Goal: Obtain resource: Download file/media

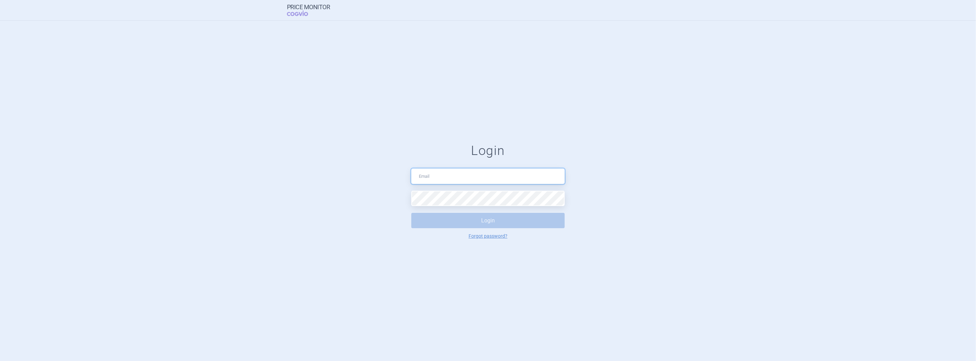
type input "[PERSON_NAME][EMAIL_ADDRESS][DOMAIN_NAME]"
click at [450, 221] on button "Login" at bounding box center [487, 220] width 153 height 15
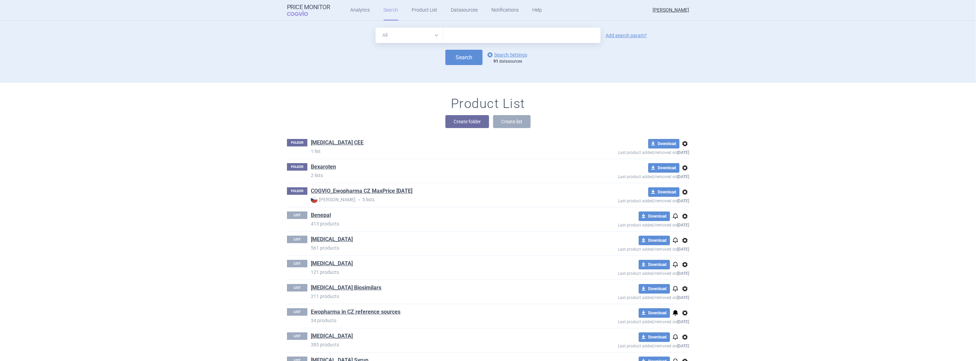
drag, startPoint x: 457, startPoint y: 34, endPoint x: 419, endPoint y: 42, distance: 39.0
click at [457, 34] on input "text" at bounding box center [521, 35] width 157 height 15
type input "[MEDICAL_DATA]"
click button "Search" at bounding box center [463, 57] width 37 height 15
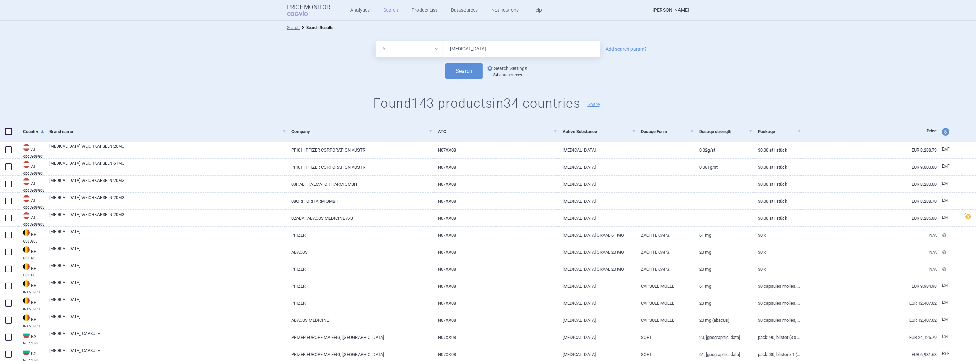
click at [506, 67] on link "options Search Settings" at bounding box center [506, 68] width 41 height 8
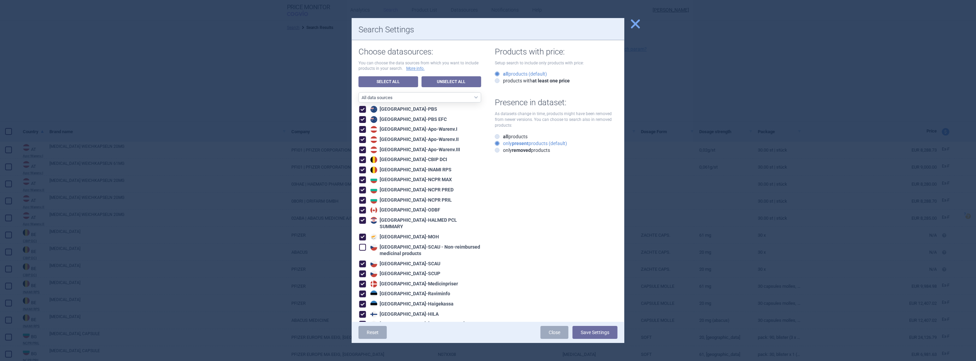
click at [636, 25] on span "close" at bounding box center [635, 24] width 12 height 12
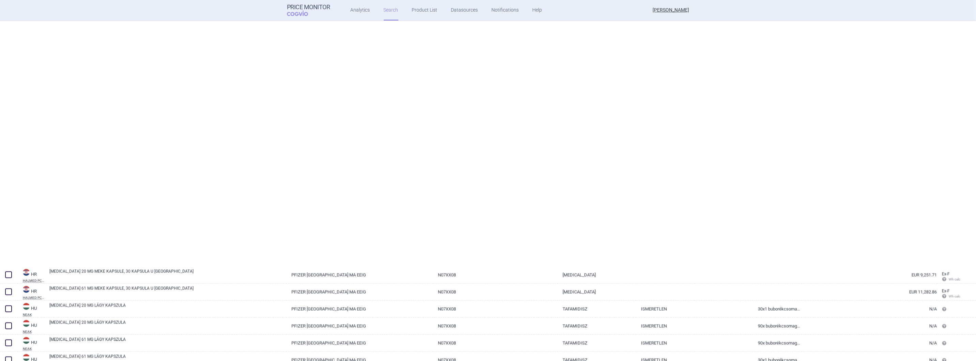
scroll to position [1506, 0]
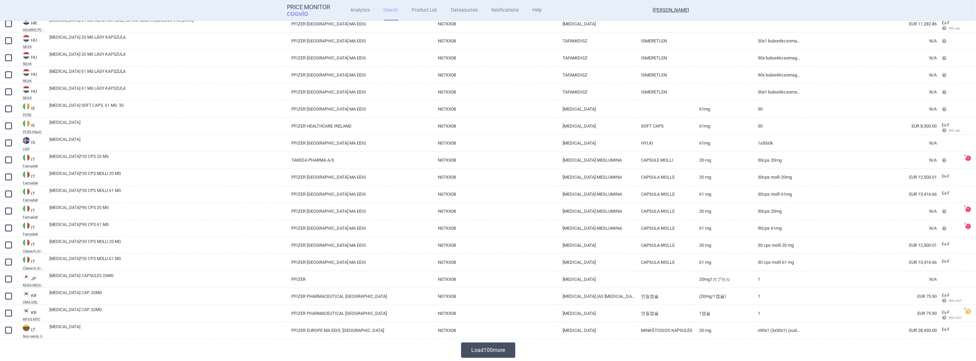
click at [487, 351] on button "Load 100 more" at bounding box center [488, 350] width 54 height 15
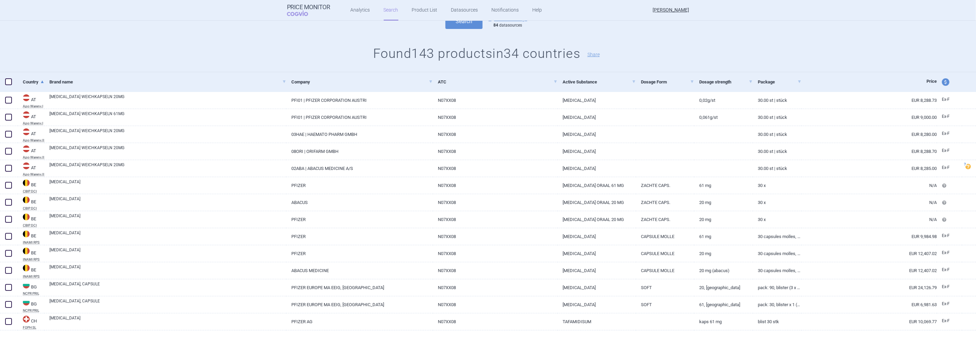
scroll to position [0, 0]
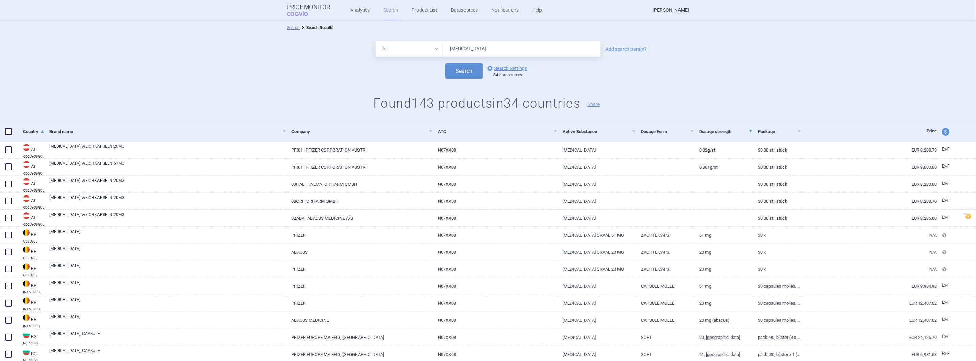
click at [723, 131] on link "Dosage strength" at bounding box center [726, 131] width 54 height 17
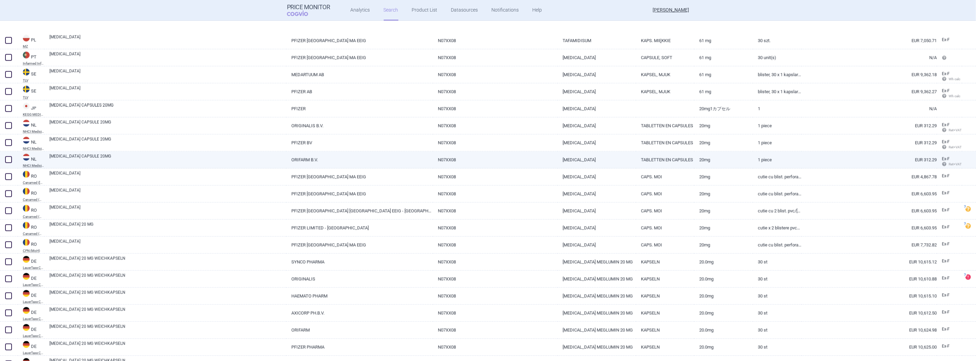
scroll to position [1506, 0]
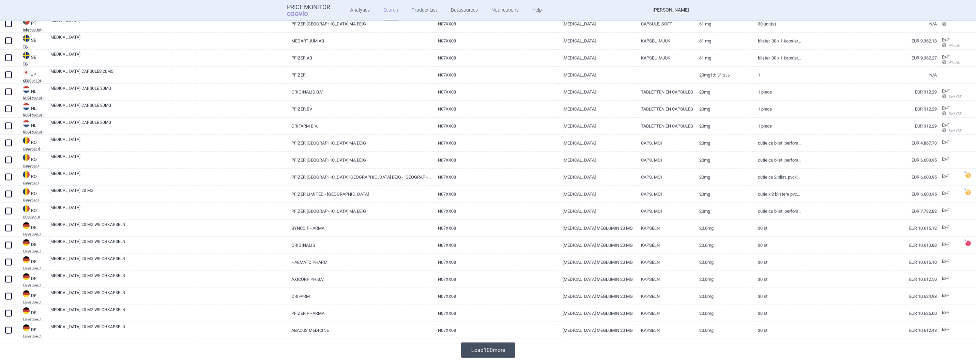
drag, startPoint x: 487, startPoint y: 340, endPoint x: 486, endPoint y: 350, distance: 9.6
click at [487, 340] on div "Load 100 more" at bounding box center [488, 350] width 976 height 22
click at [487, 350] on button "Load 100 more" at bounding box center [488, 350] width 54 height 15
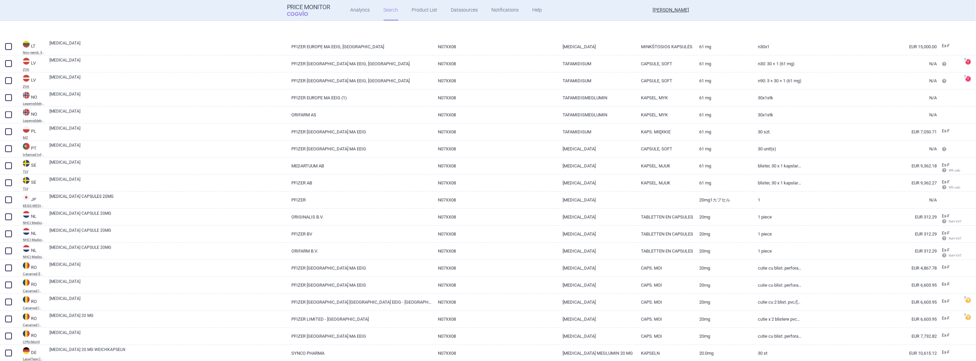
scroll to position [1421, 0]
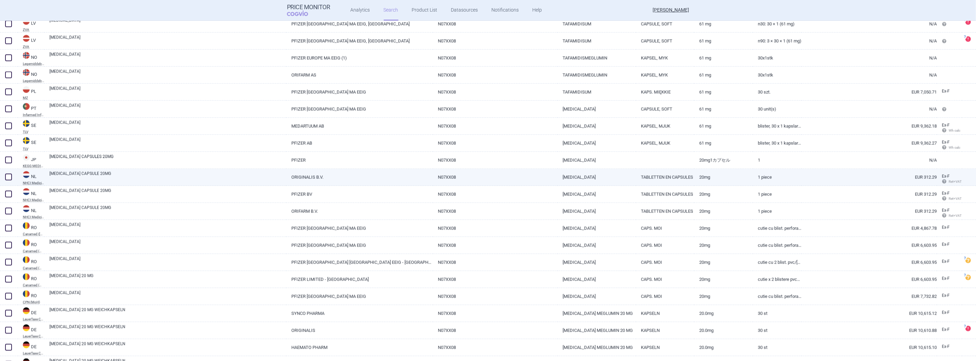
click at [7, 176] on span at bounding box center [8, 177] width 7 height 7
checkbox input "true"
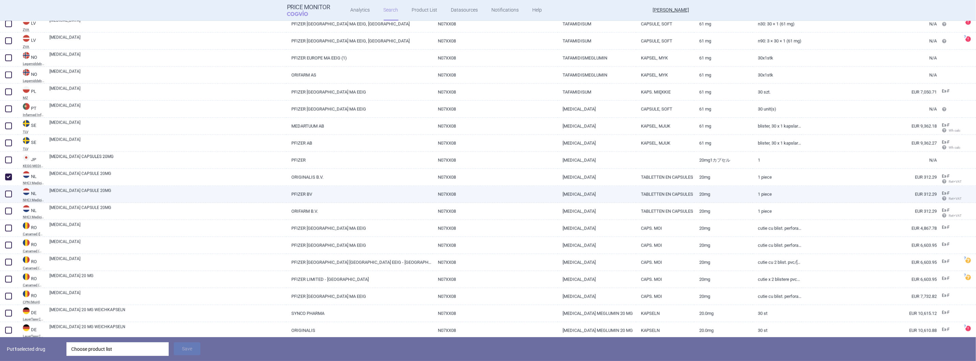
click at [8, 194] on span at bounding box center [8, 194] width 7 height 7
checkbox input "true"
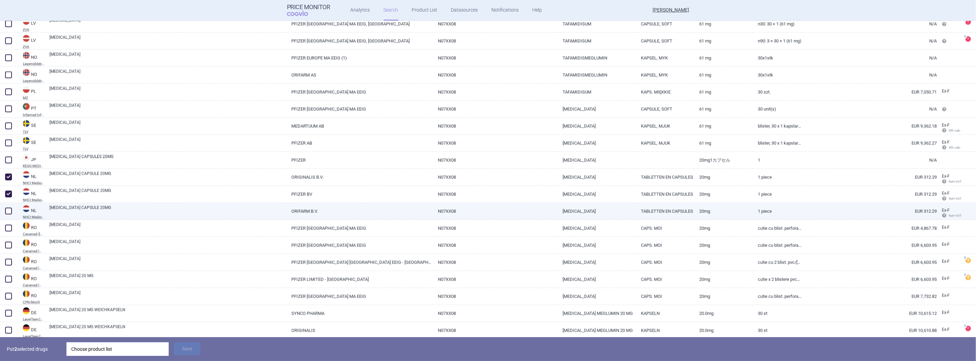
click at [7, 213] on span at bounding box center [8, 211] width 7 height 7
checkbox input "true"
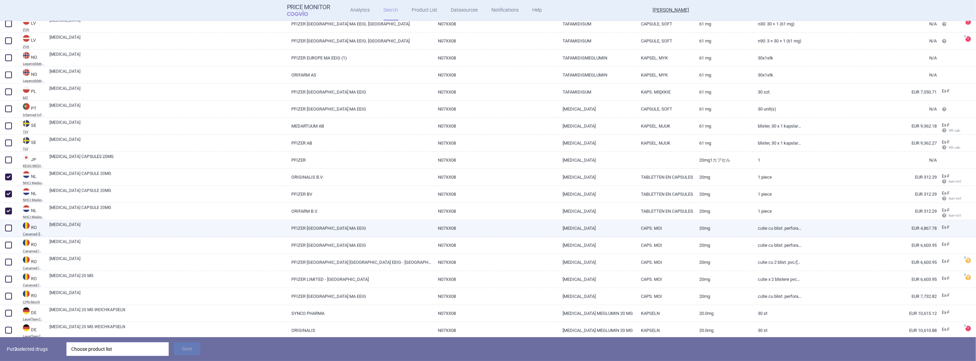
click at [6, 227] on span at bounding box center [8, 228] width 7 height 7
checkbox input "true"
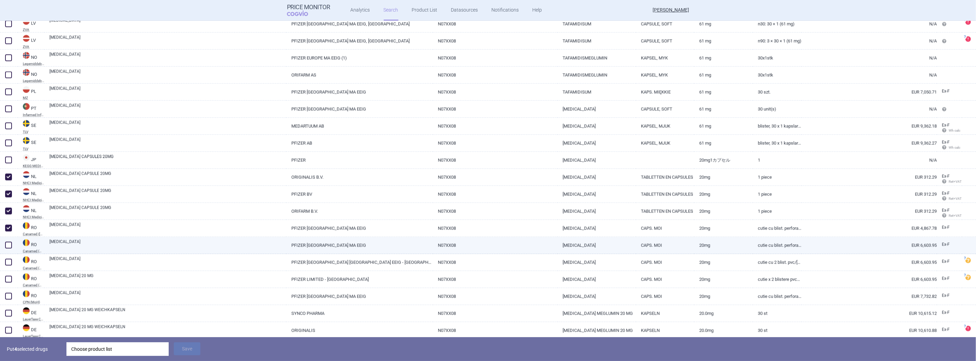
click at [5, 245] on span at bounding box center [8, 245] width 7 height 7
checkbox input "true"
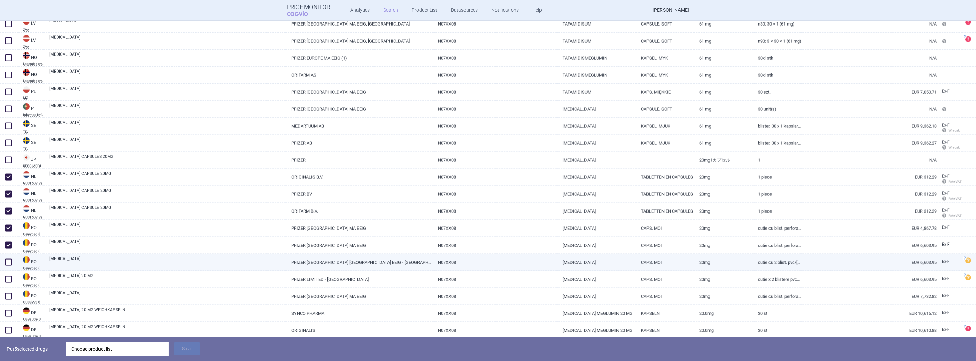
click at [7, 263] on span at bounding box center [8, 262] width 7 height 7
checkbox input "true"
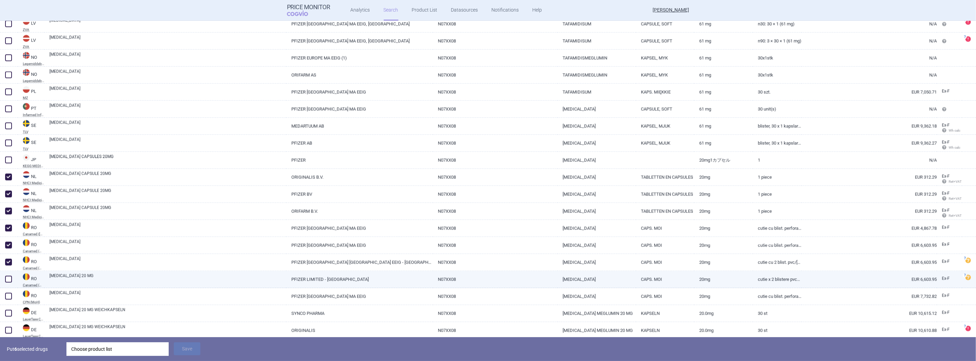
drag, startPoint x: 9, startPoint y: 280, endPoint x: 8, endPoint y: 284, distance: 3.8
click at [9, 280] on span at bounding box center [8, 279] width 7 height 7
checkbox input "true"
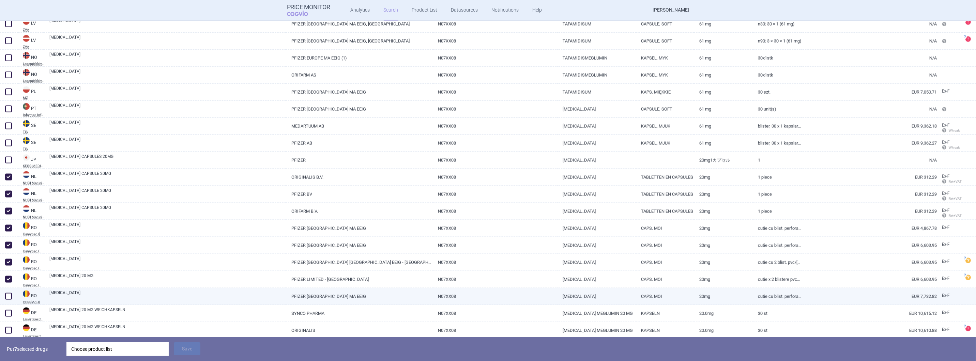
click at [10, 295] on span at bounding box center [8, 296] width 7 height 7
checkbox input "true"
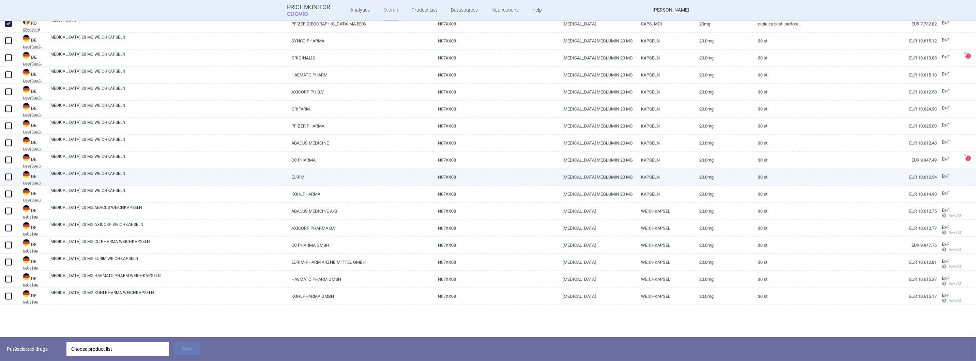
scroll to position [1603, 0]
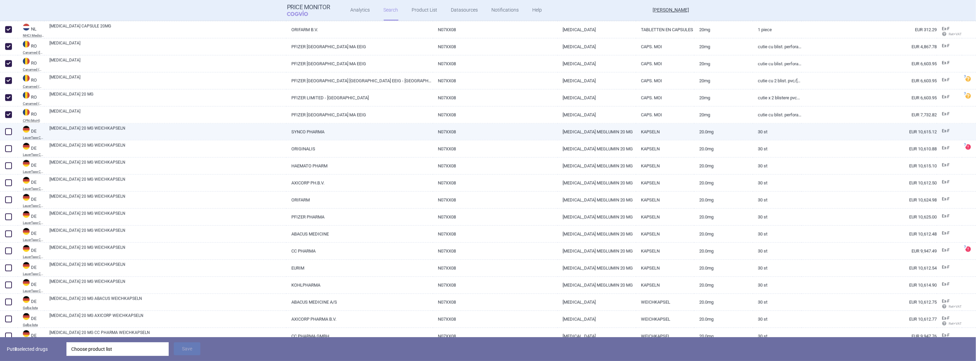
click at [9, 130] on span at bounding box center [8, 131] width 7 height 7
checkbox input "true"
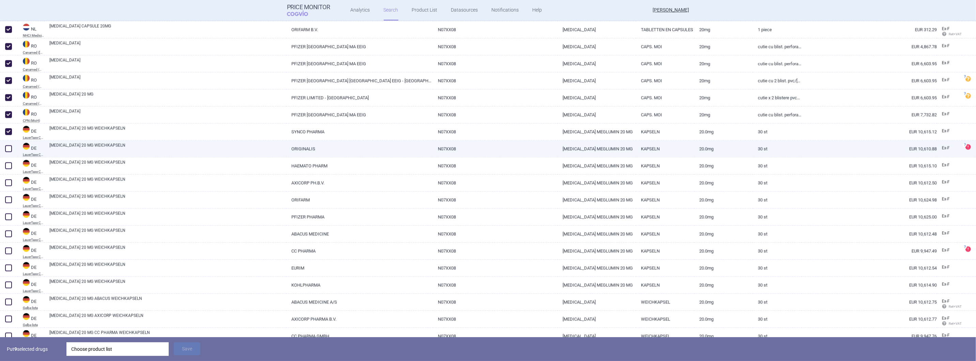
click at [6, 147] on span at bounding box center [8, 149] width 7 height 7
click at [9, 146] on span at bounding box center [8, 149] width 7 height 7
checkbox input "false"
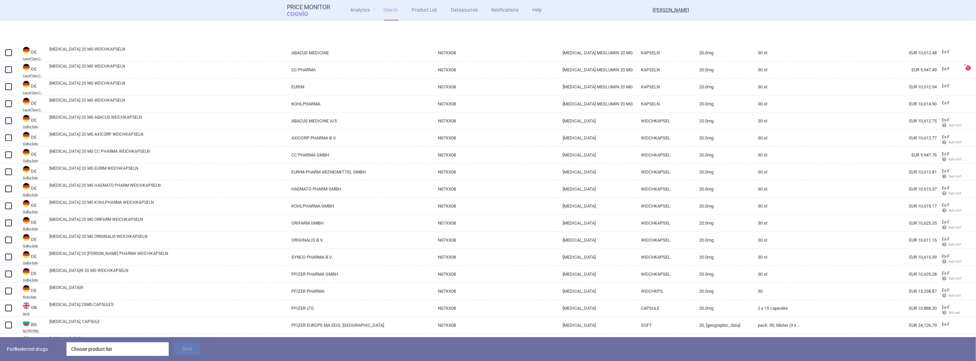
scroll to position [1875, 0]
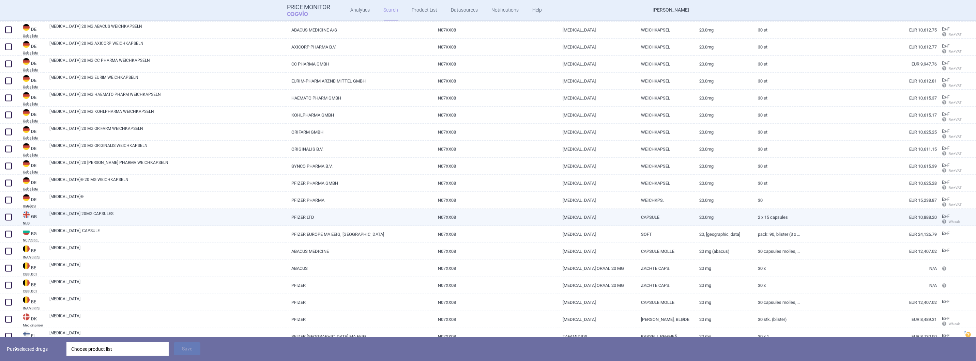
click at [7, 216] on span at bounding box center [8, 217] width 7 height 7
checkbox input "true"
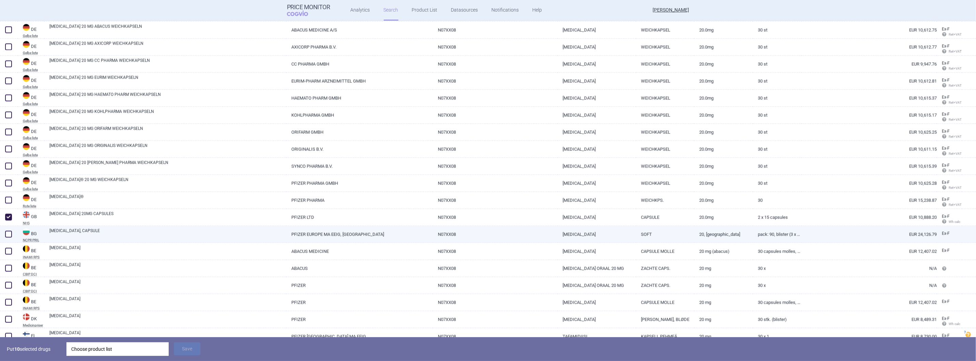
click at [7, 234] on span at bounding box center [8, 234] width 7 height 7
checkbox input "true"
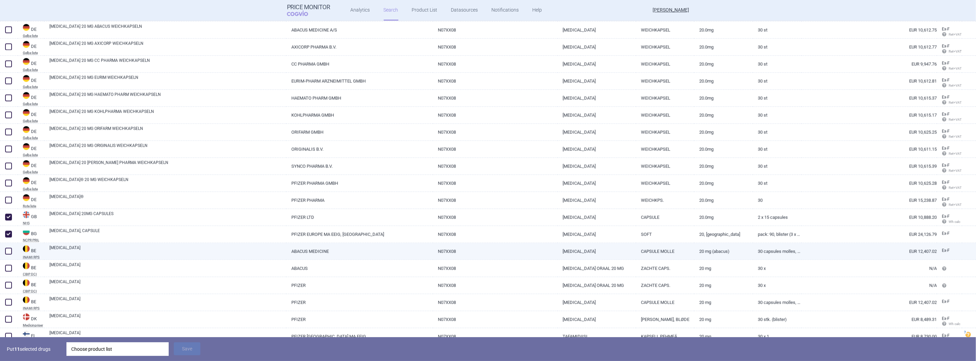
click at [7, 249] on span at bounding box center [8, 251] width 7 height 7
checkbox input "true"
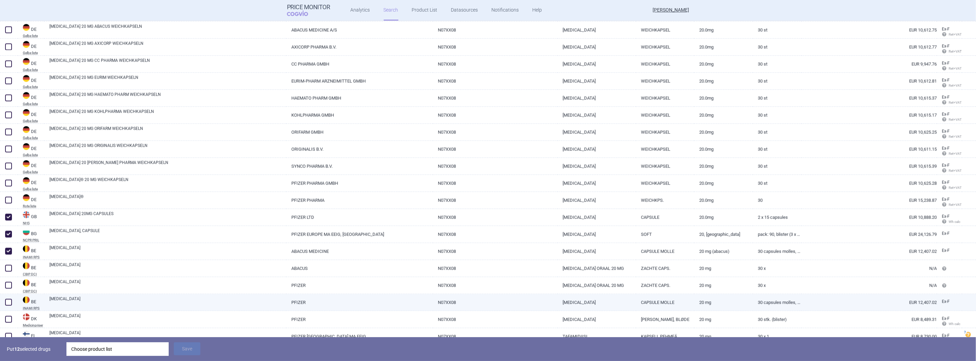
click at [8, 302] on span at bounding box center [8, 302] width 7 height 7
checkbox input "true"
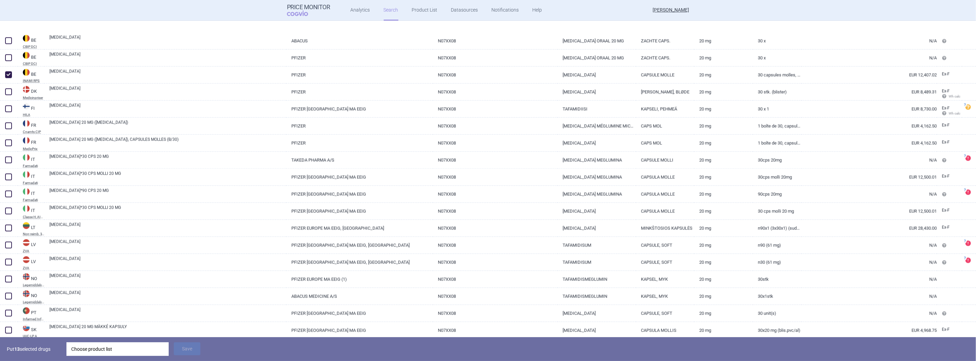
scroll to position [2148, 0]
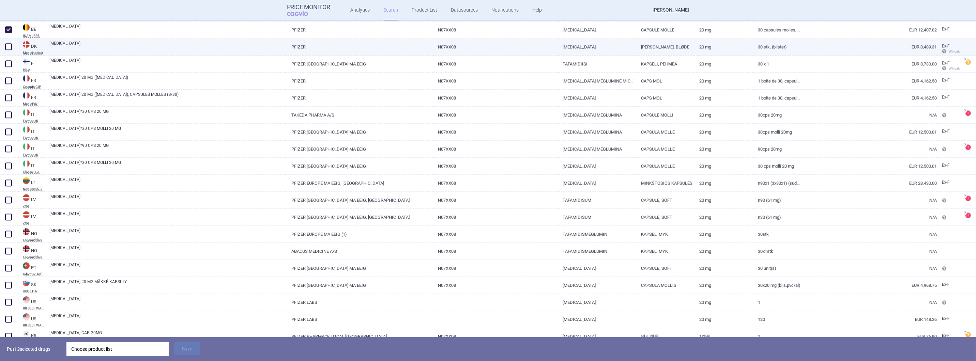
click at [10, 47] on span at bounding box center [8, 46] width 7 height 7
checkbox input "true"
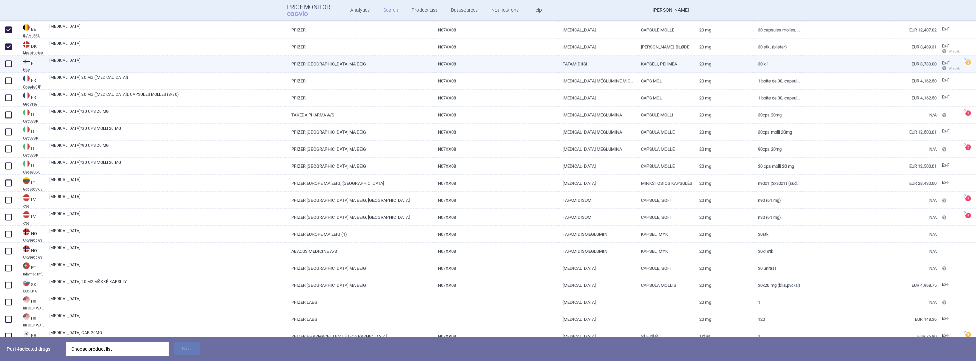
click at [10, 62] on span at bounding box center [8, 63] width 7 height 7
checkbox input "true"
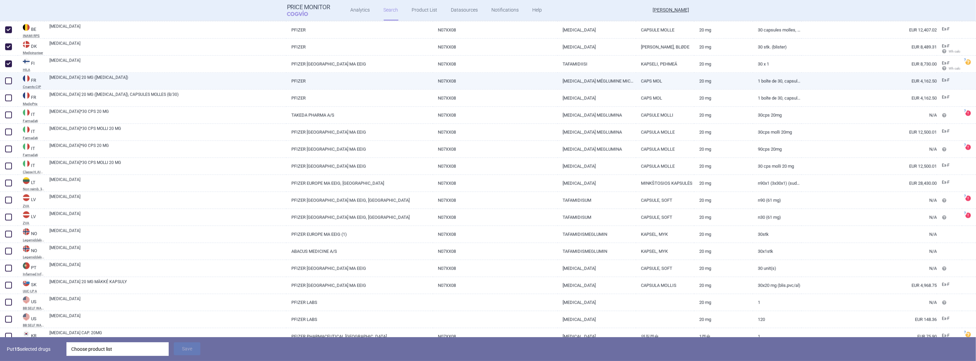
click at [9, 78] on span at bounding box center [8, 80] width 7 height 7
checkbox input "true"
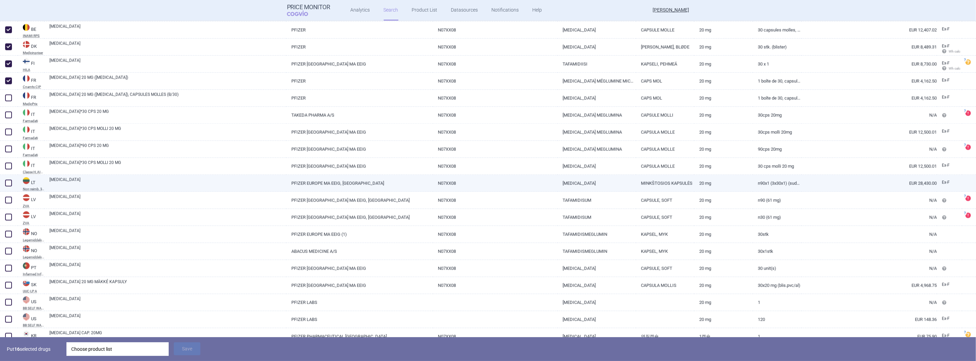
click at [11, 183] on span at bounding box center [8, 183] width 7 height 7
checkbox input "true"
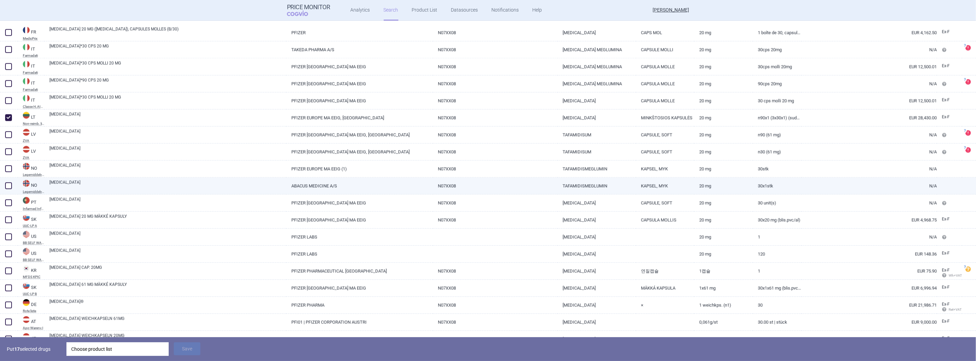
scroll to position [2239, 0]
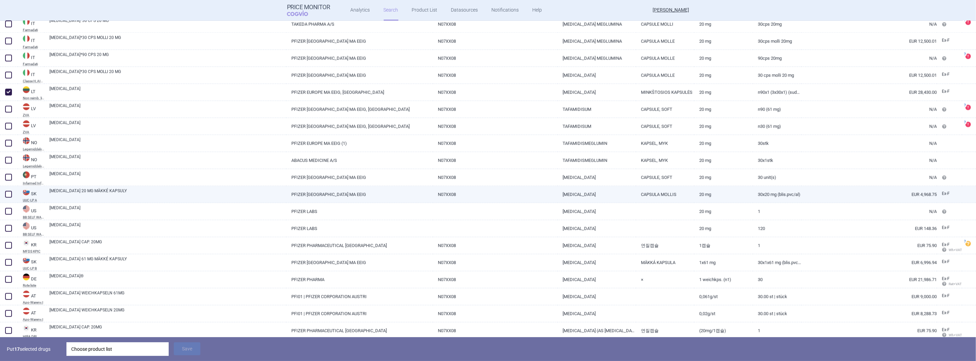
click at [7, 192] on span at bounding box center [8, 194] width 7 height 7
checkbox input "true"
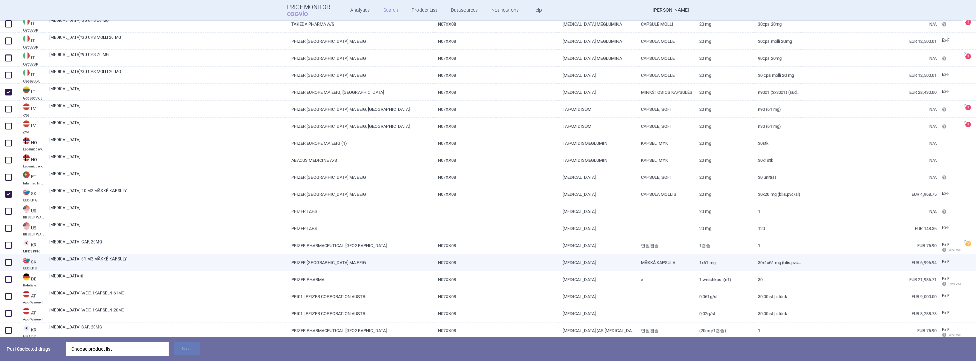
click at [9, 261] on span at bounding box center [8, 262] width 7 height 7
checkbox input "true"
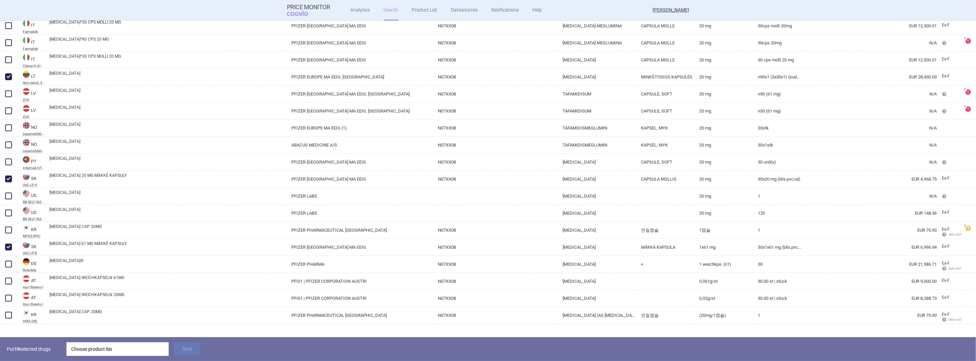
scroll to position [2263, 0]
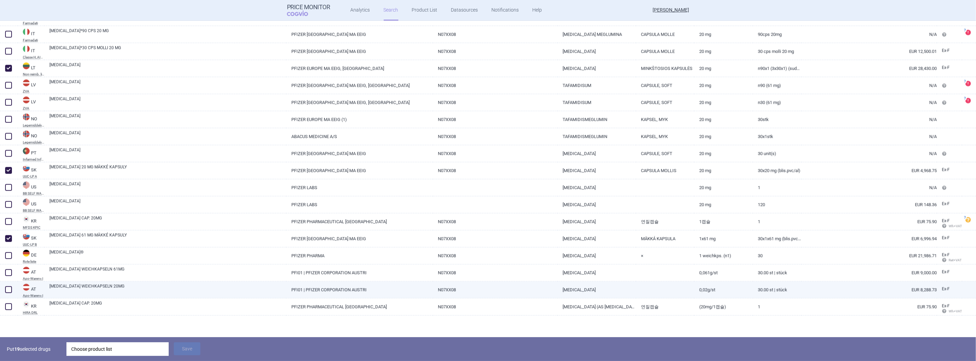
click at [7, 289] on span at bounding box center [8, 289] width 7 height 7
checkbox input "true"
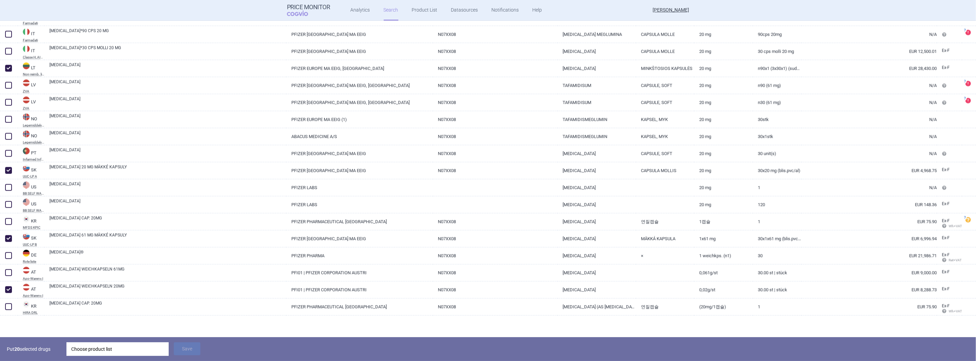
click at [77, 350] on div "Choose product list" at bounding box center [117, 350] width 93 height 14
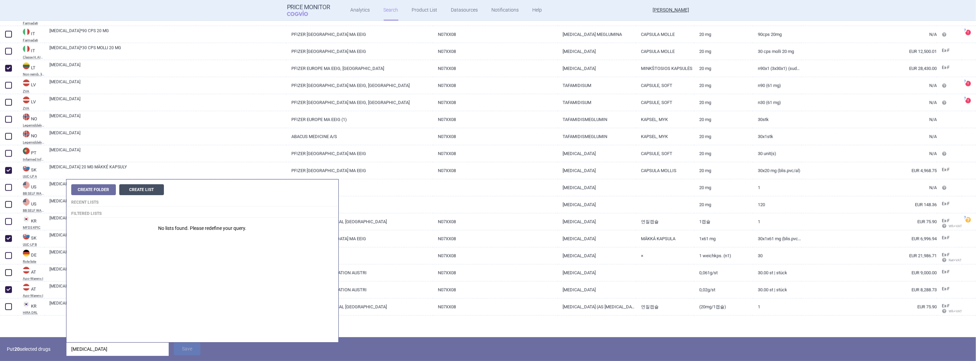
type input "[MEDICAL_DATA]"
click at [134, 189] on button "Create List" at bounding box center [141, 189] width 45 height 11
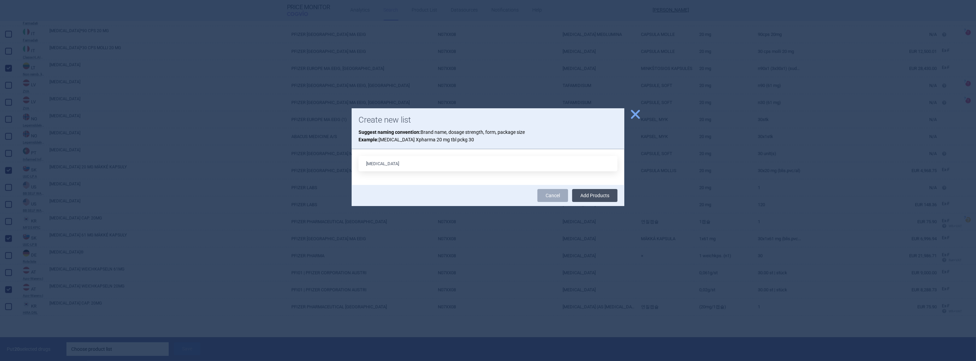
type input "[MEDICAL_DATA]"
click at [602, 195] on button "Add Products" at bounding box center [594, 195] width 45 height 13
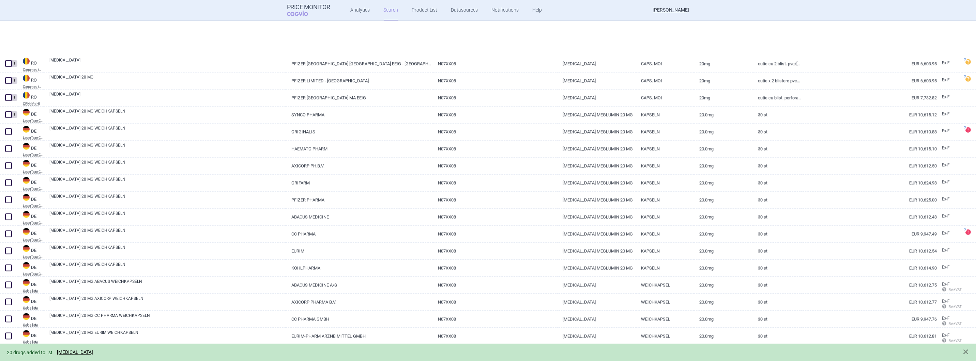
scroll to position [1603, 0]
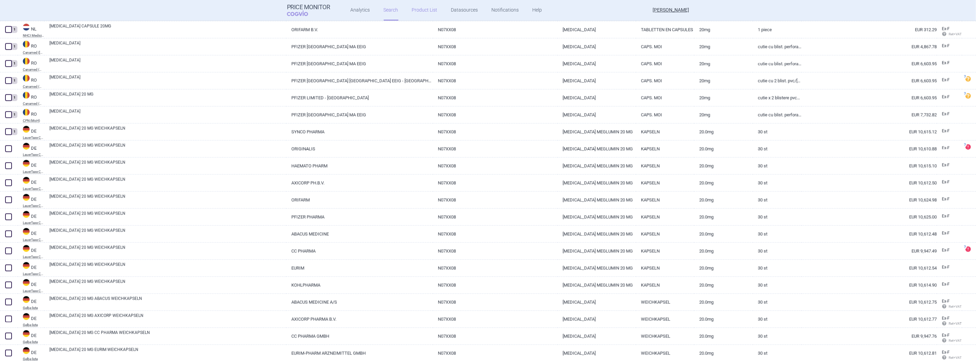
click at [419, 11] on link "Product List" at bounding box center [425, 10] width 26 height 20
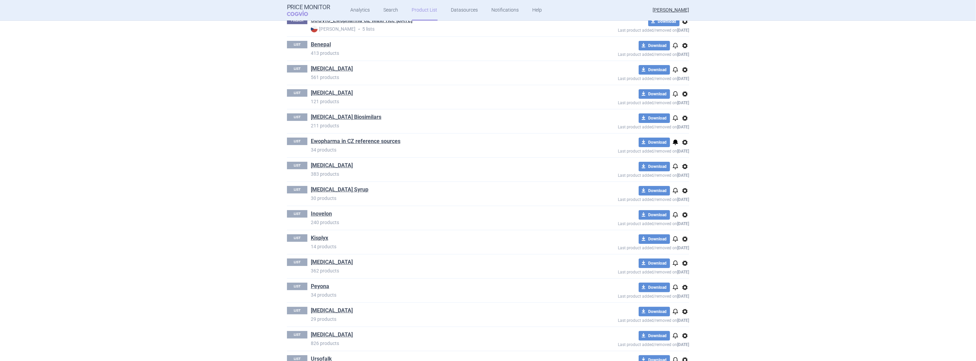
scroll to position [230, 0]
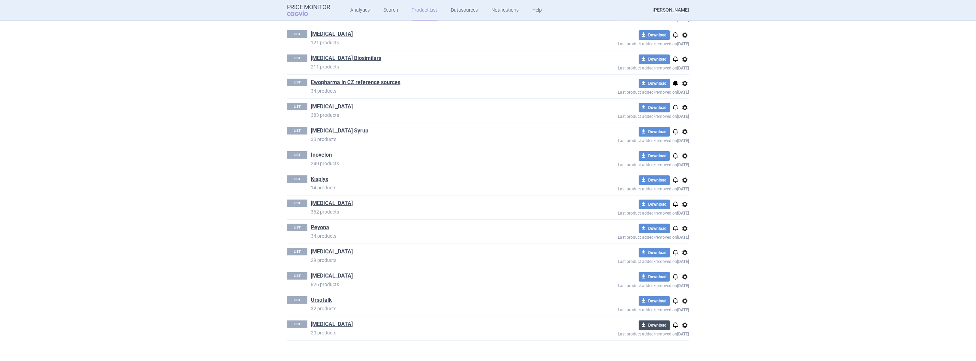
click at [650, 326] on button "download Download" at bounding box center [654, 326] width 31 height 10
select select "EUR"
drag, startPoint x: 630, startPoint y: 351, endPoint x: 582, endPoint y: 343, distance: 48.6
click at [630, 350] on button "download Products data" at bounding box center [650, 351] width 111 height 10
select select "EUR"
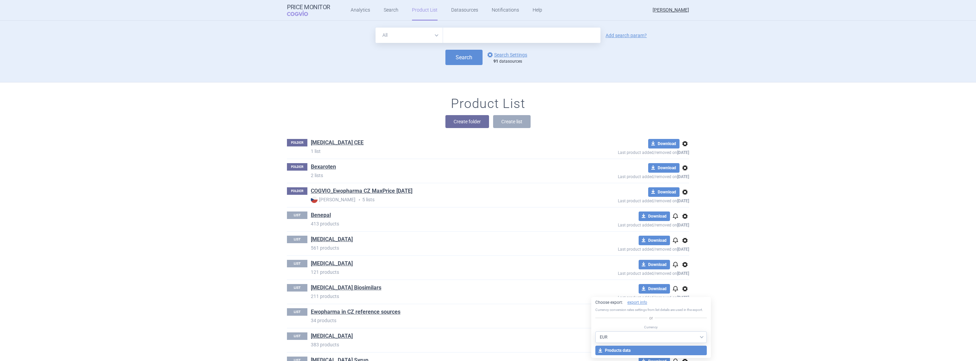
select select "EUR"
